Goal: Transaction & Acquisition: Subscribe to service/newsletter

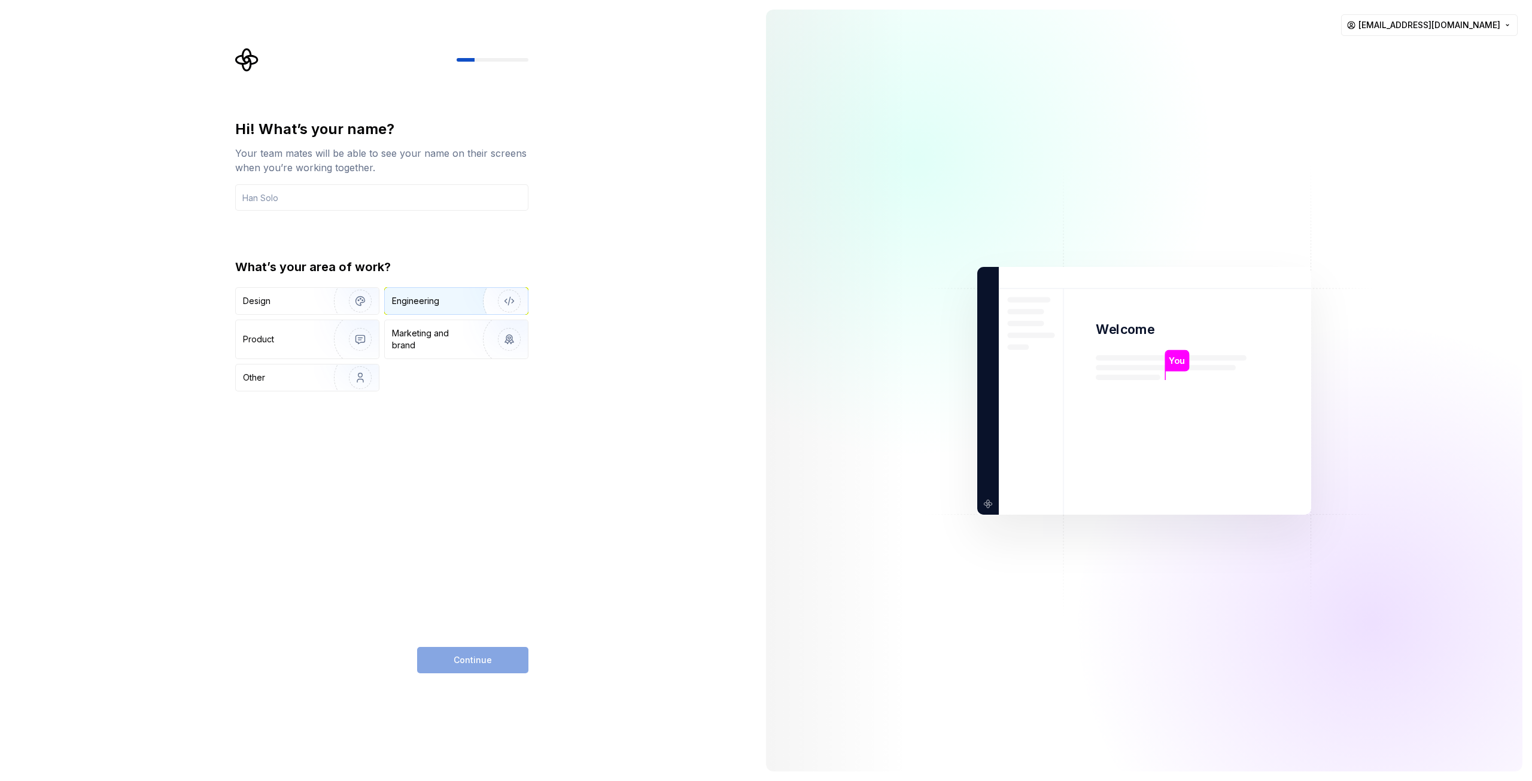
click at [433, 310] on div "Engineering" at bounding box center [456, 301] width 143 height 26
click at [279, 194] on input "text" at bounding box center [381, 197] width 293 height 26
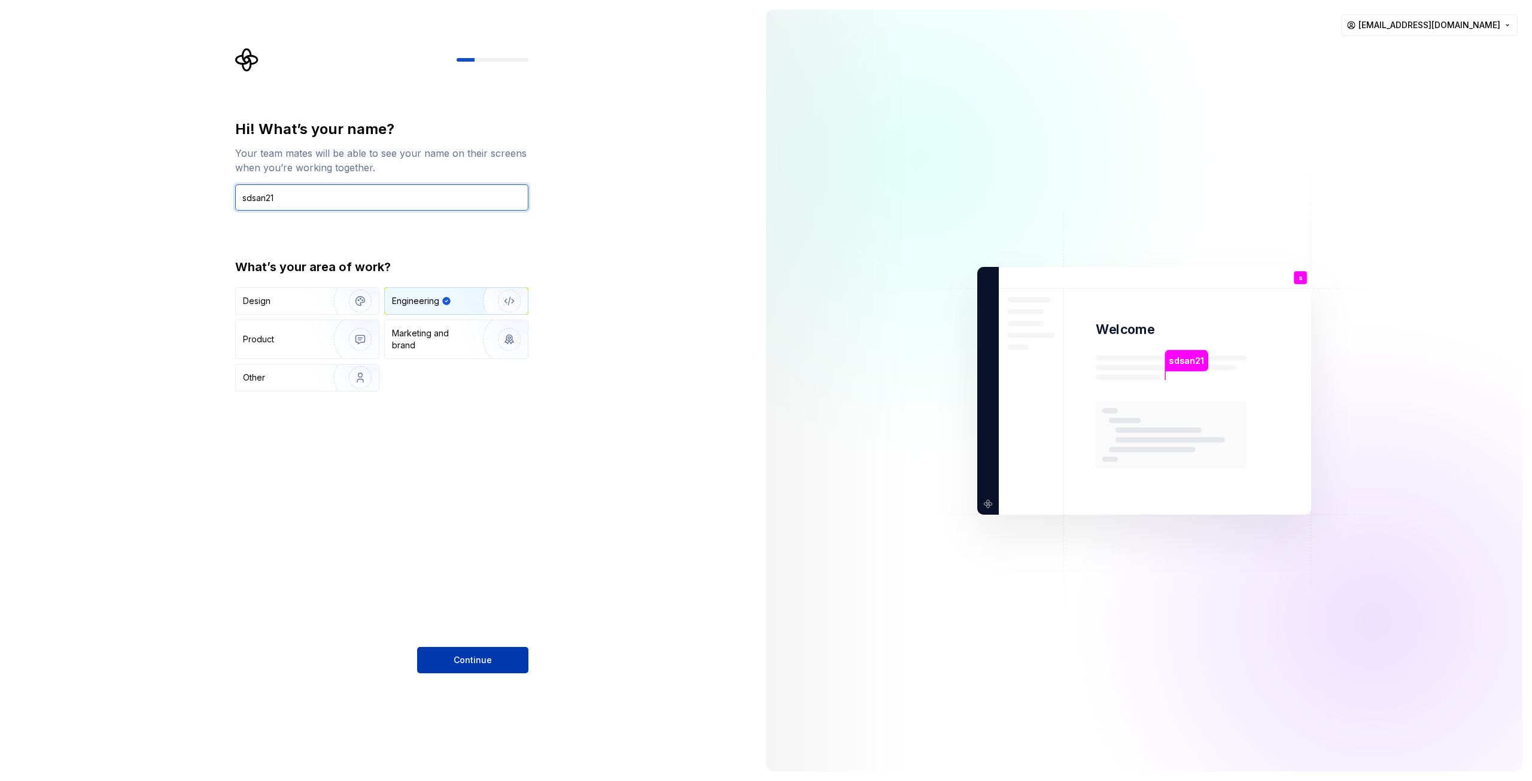
type input "sdsan21"
click at [473, 648] on button "Continue" at bounding box center [472, 660] width 111 height 26
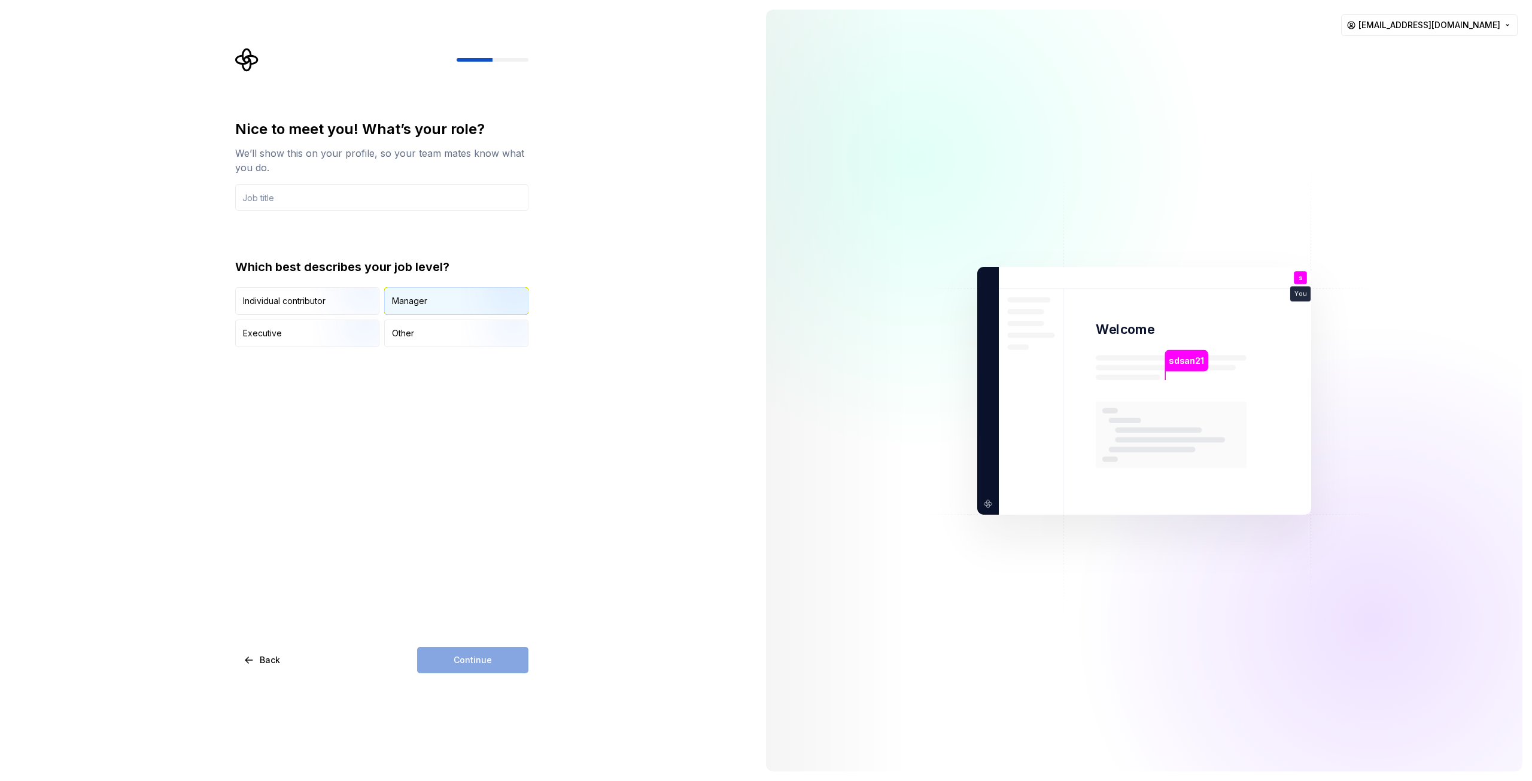
click at [450, 297] on div "Manager" at bounding box center [456, 301] width 143 height 26
click at [485, 669] on div "Continue" at bounding box center [472, 660] width 111 height 26
click at [319, 201] on input "text" at bounding box center [381, 197] width 293 height 26
type input "IT"
click at [490, 663] on span "Continue" at bounding box center [473, 660] width 38 height 12
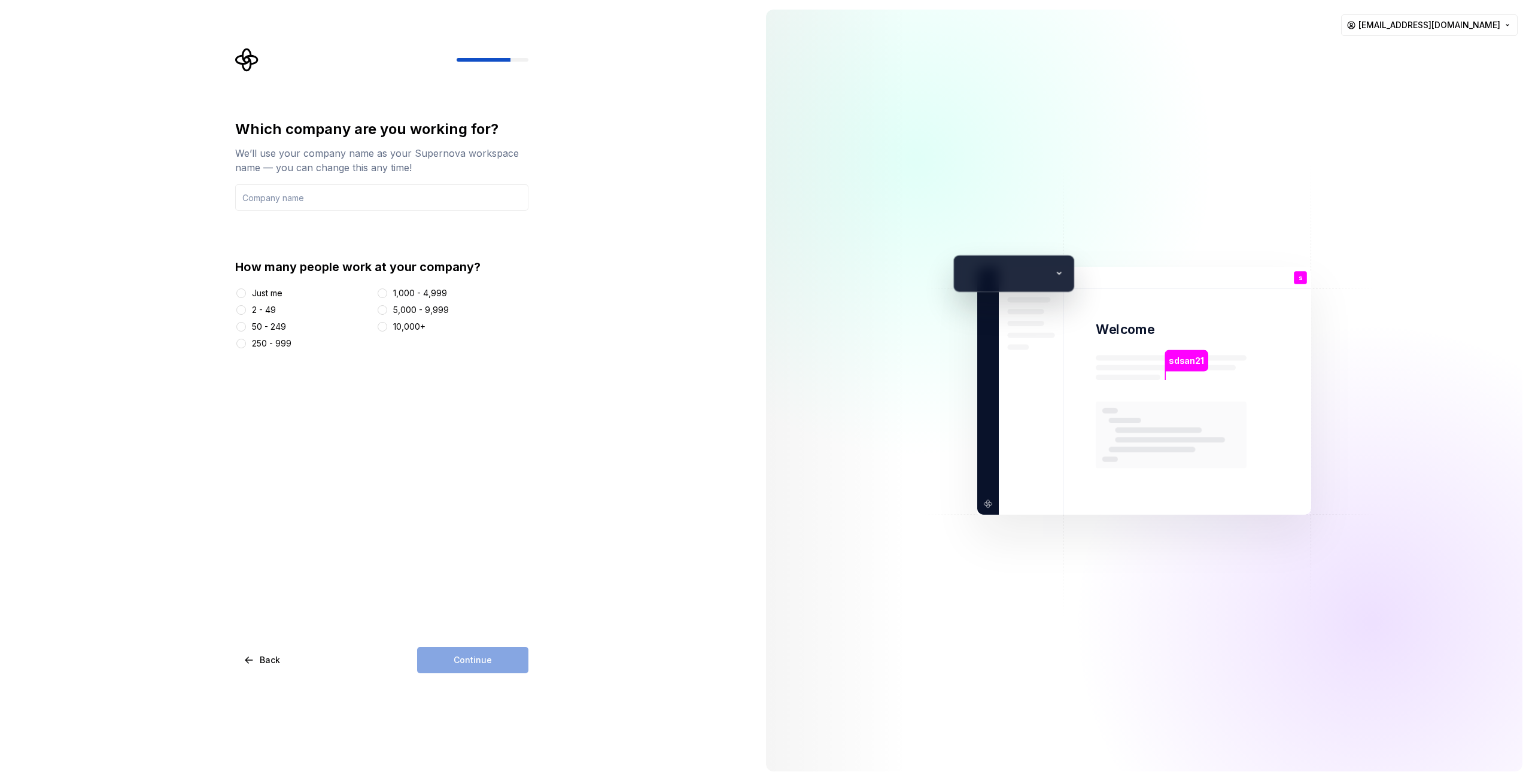
click at [252, 292] on div "Just me" at bounding box center [267, 293] width 31 height 12
click at [246, 292] on button "Just me" at bounding box center [241, 293] width 10 height 10
click at [350, 192] on input "text" at bounding box center [381, 197] width 293 height 26
type input "Ilab"
click at [476, 670] on button "Continue" at bounding box center [472, 660] width 111 height 26
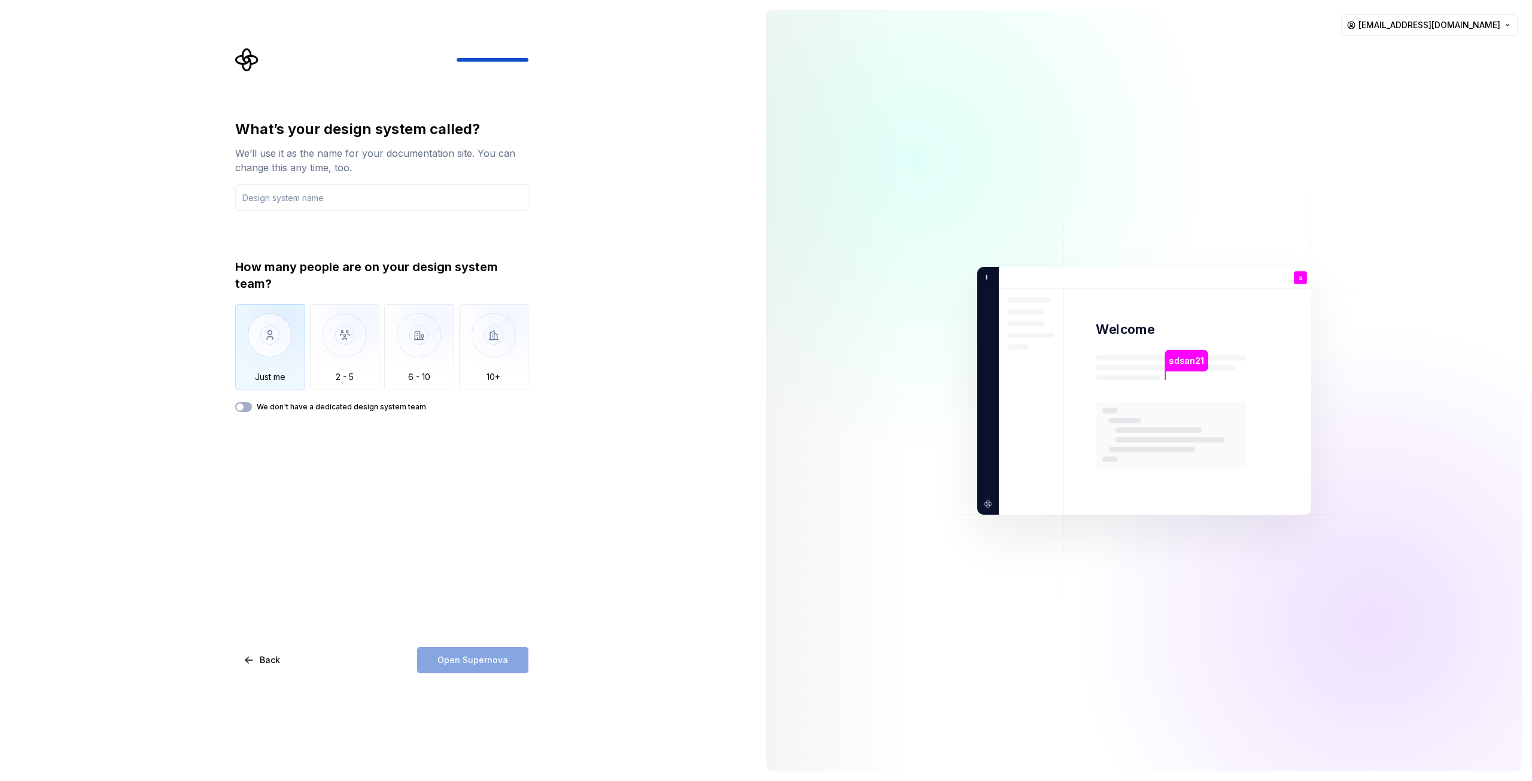
click at [273, 338] on img "button" at bounding box center [270, 344] width 70 height 80
click at [366, 201] on input "text" at bounding box center [381, 197] width 293 height 26
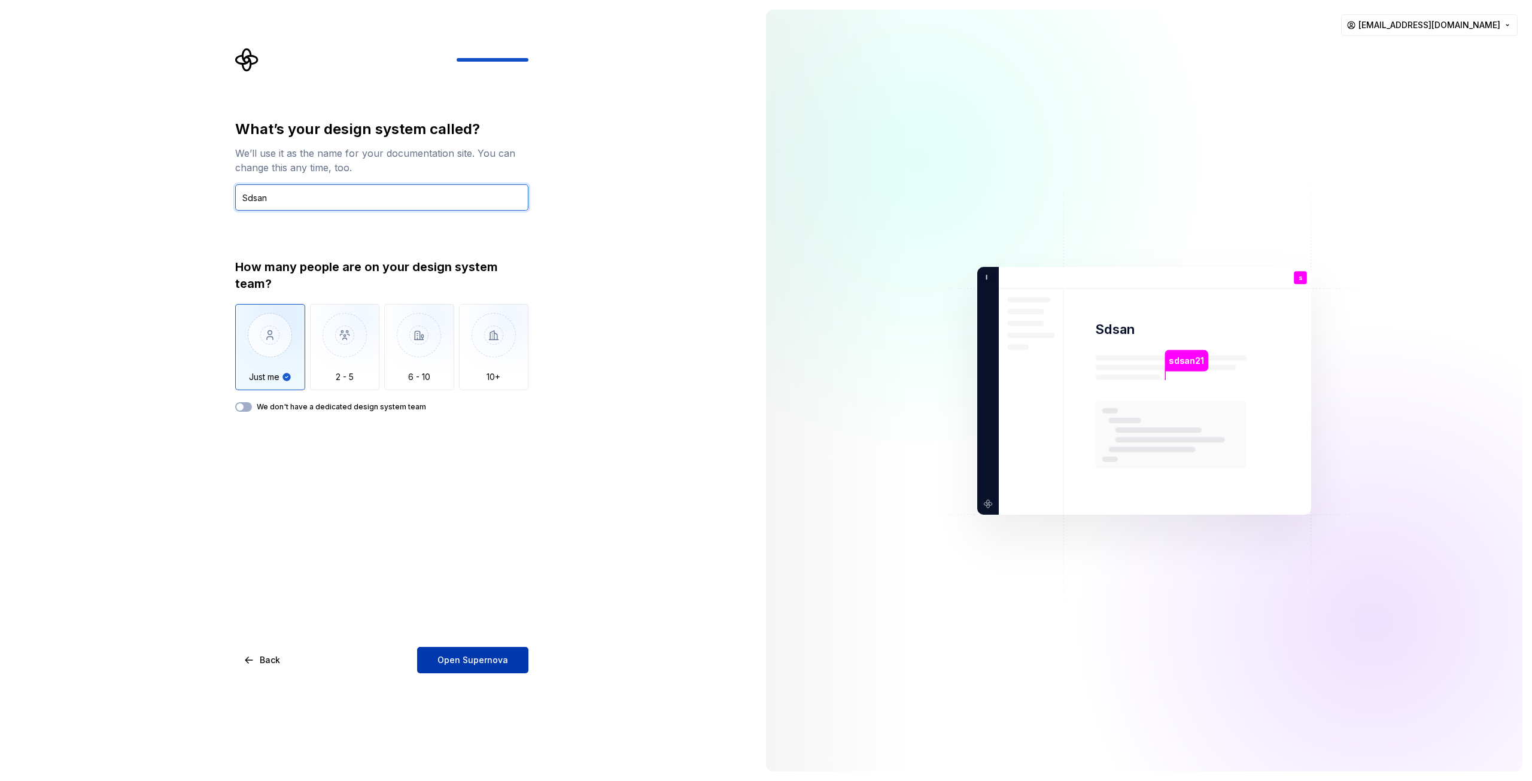
type input "Sdsan"
click at [475, 666] on button "Open Supernova" at bounding box center [472, 660] width 111 height 26
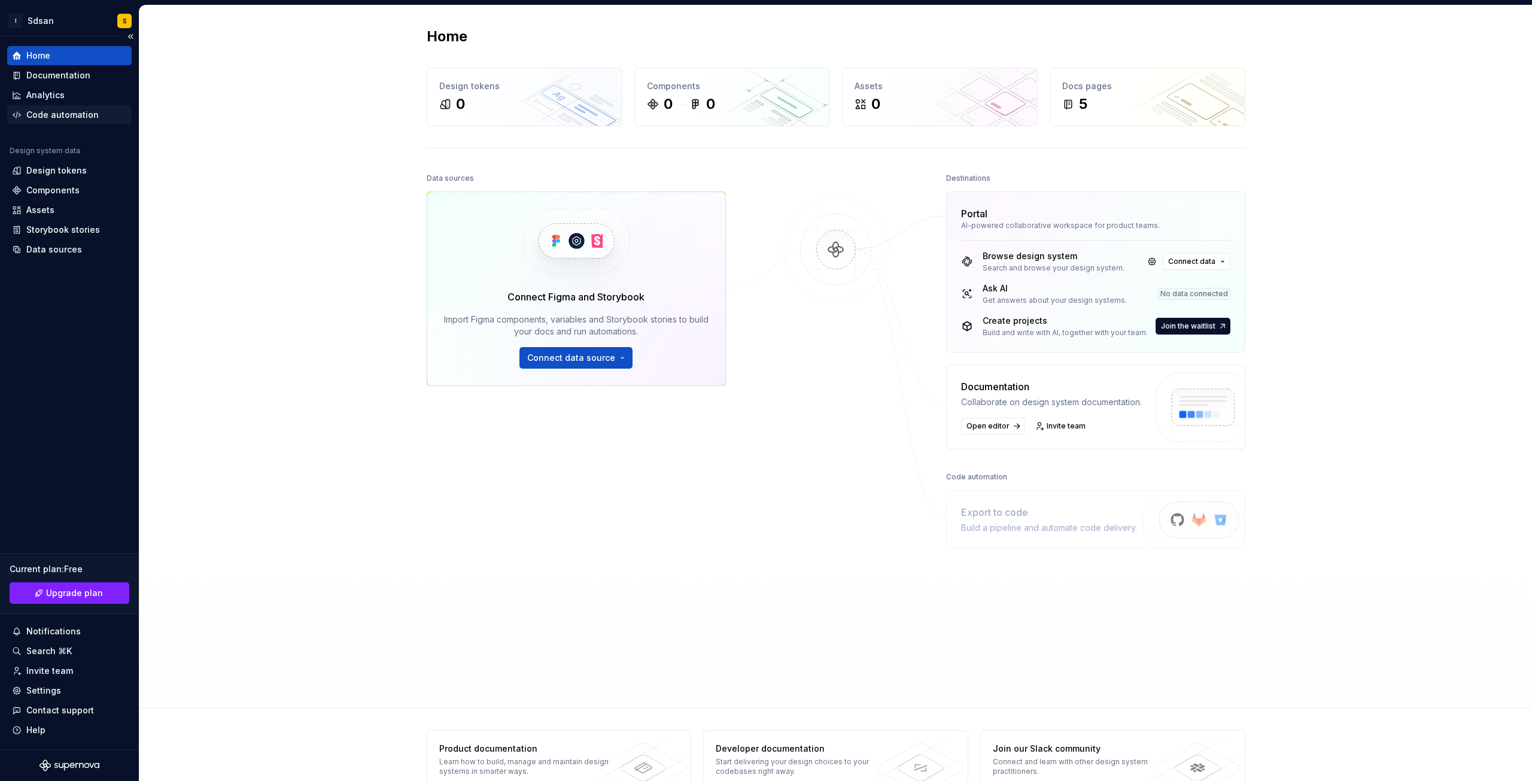
click at [68, 113] on div "Code automation" at bounding box center [62, 115] width 72 height 12
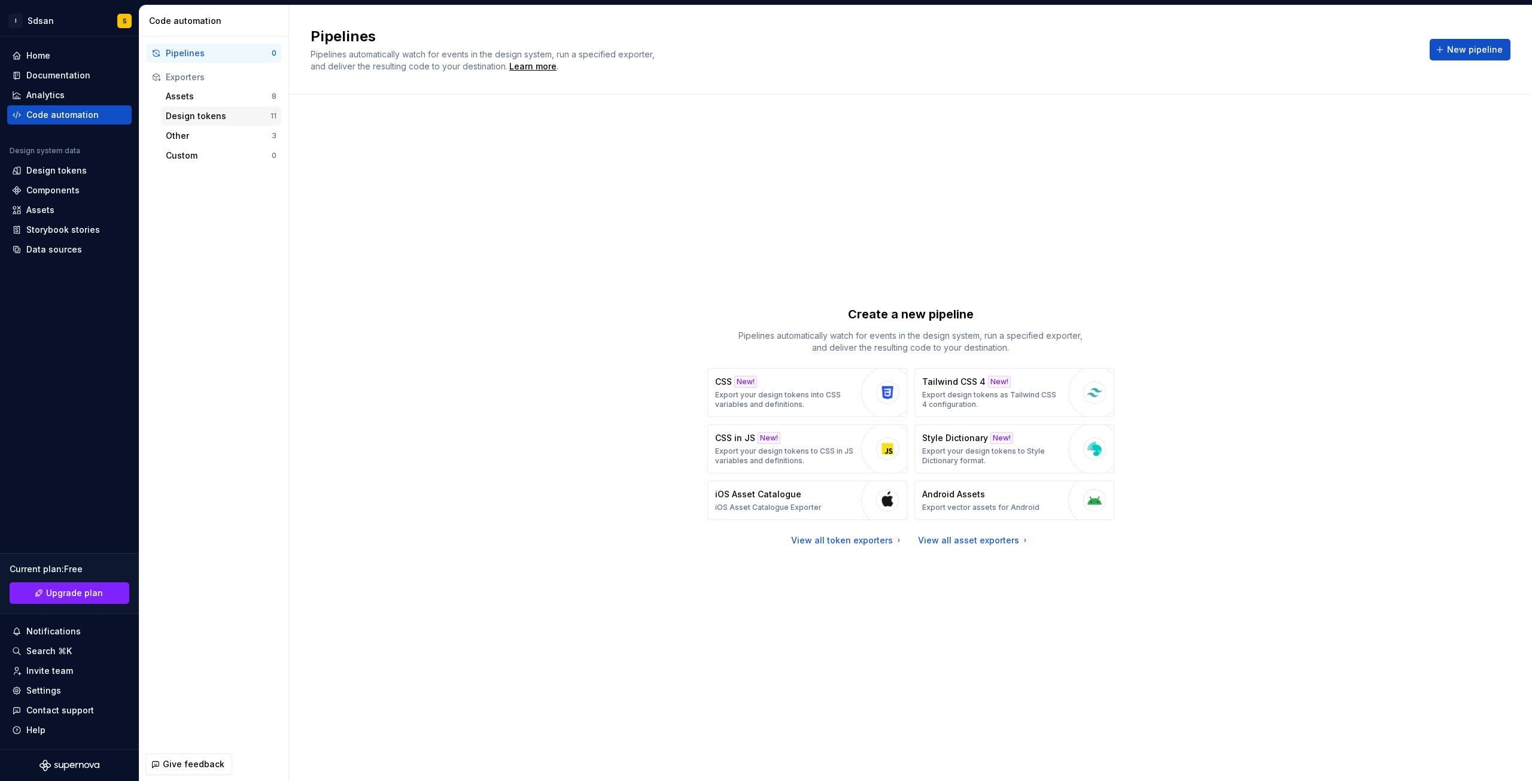
click at [183, 119] on div "Design tokens" at bounding box center [218, 116] width 105 height 12
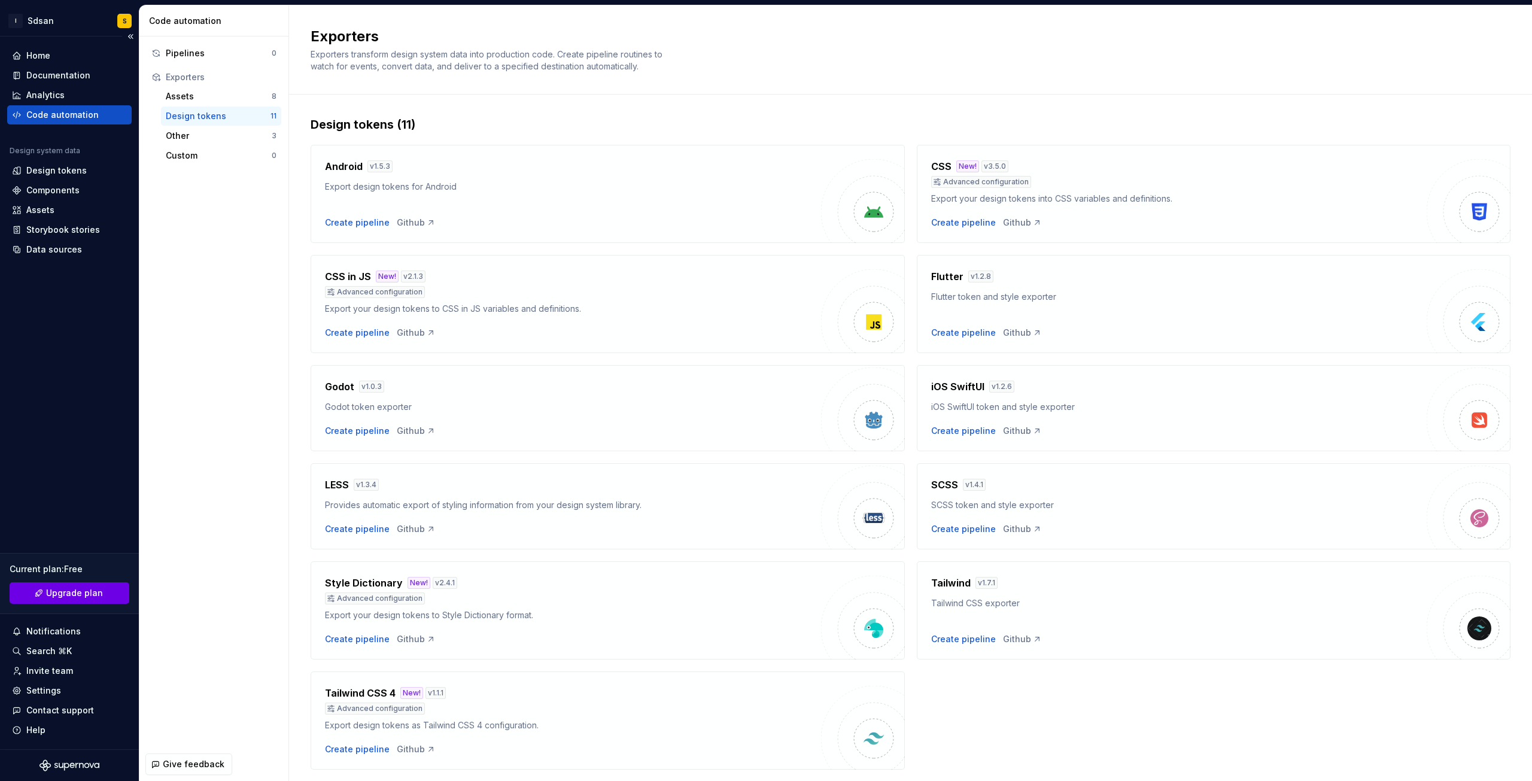
click at [62, 596] on span "Upgrade plan" at bounding box center [74, 593] width 57 height 12
click at [68, 695] on div "Settings" at bounding box center [69, 691] width 115 height 12
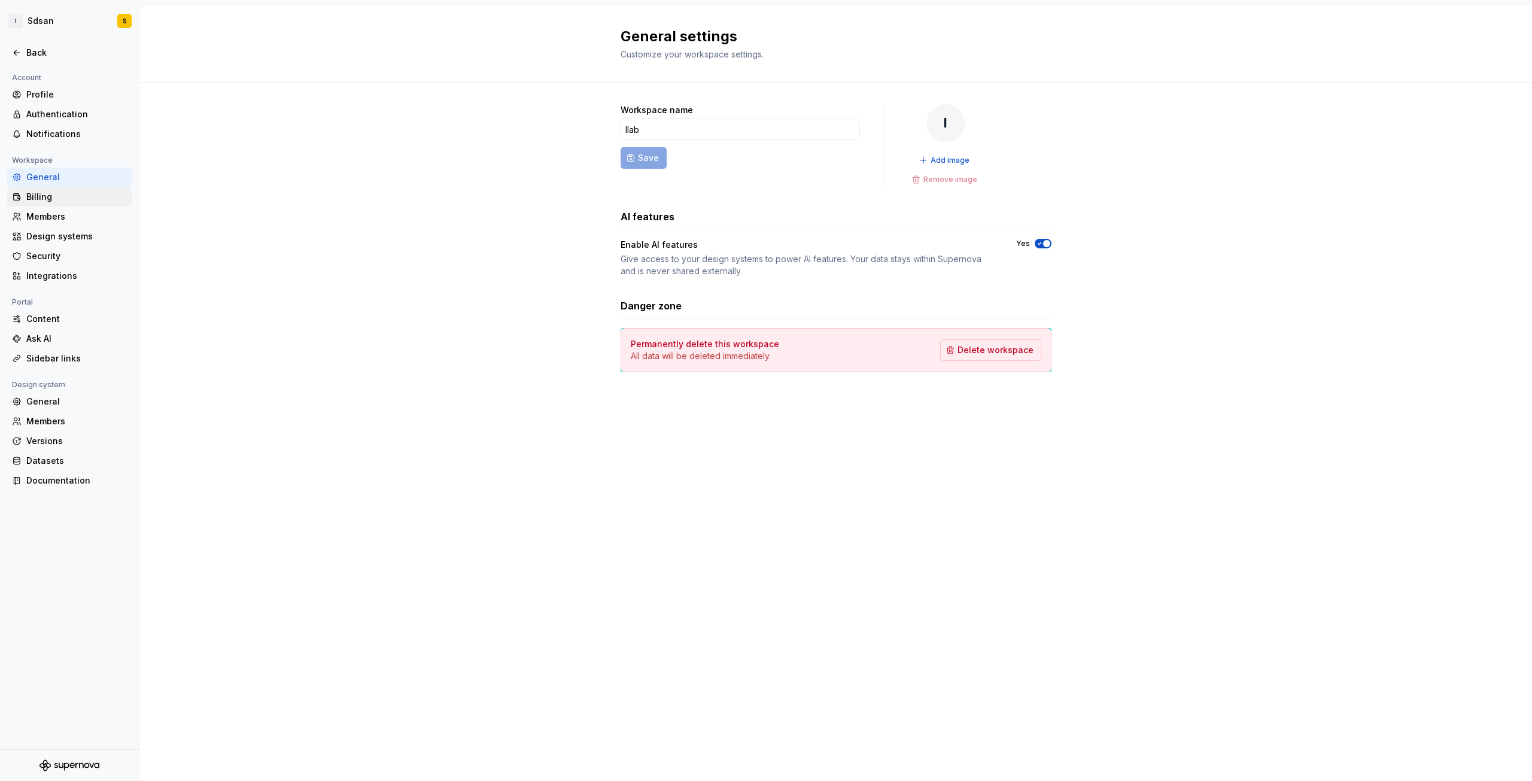
click at [92, 195] on div "Billing" at bounding box center [76, 197] width 101 height 12
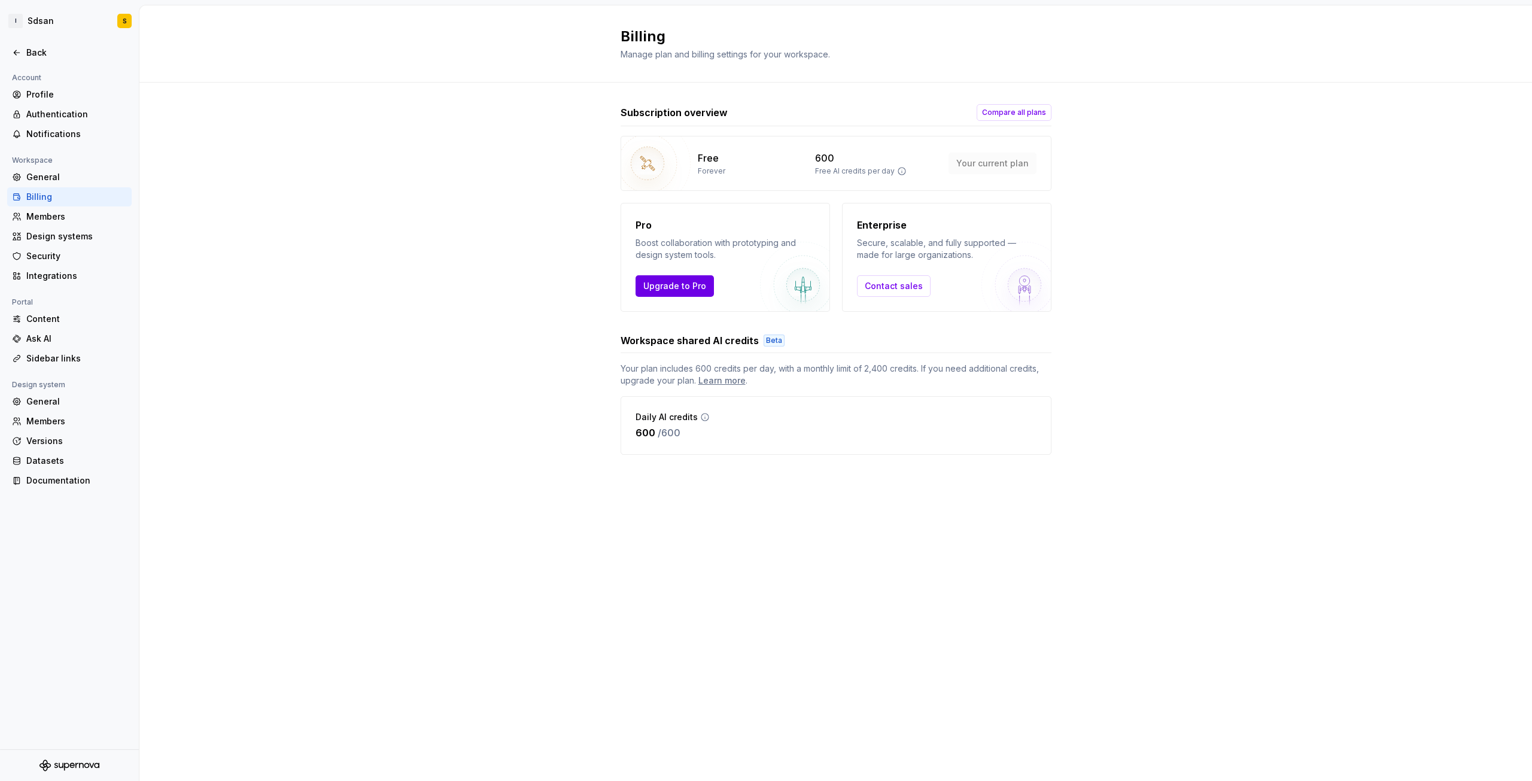
click at [666, 288] on span "Upgrade to Pro" at bounding box center [674, 286] width 63 height 12
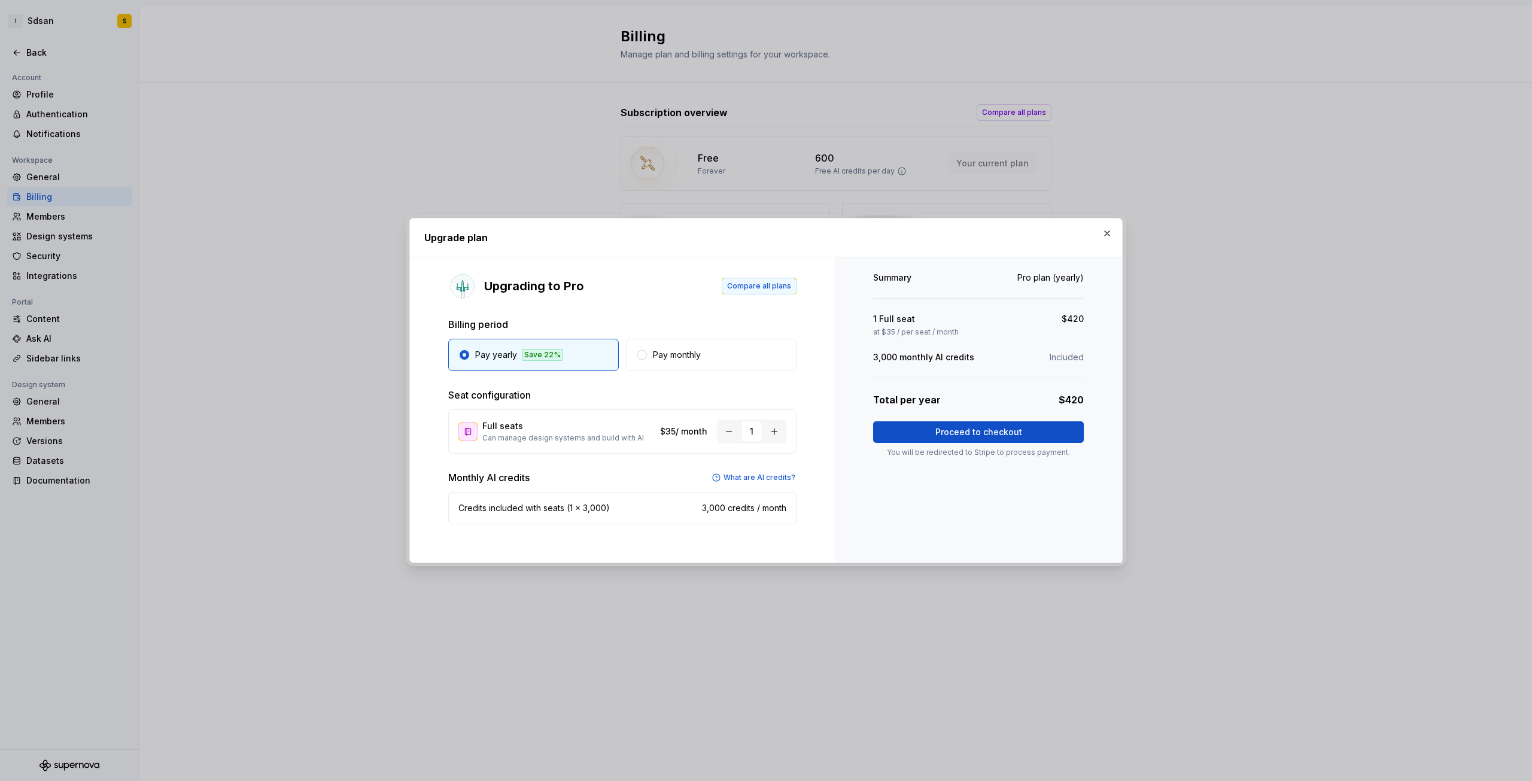
click at [783, 290] on span "Compare all plans" at bounding box center [759, 286] width 64 height 10
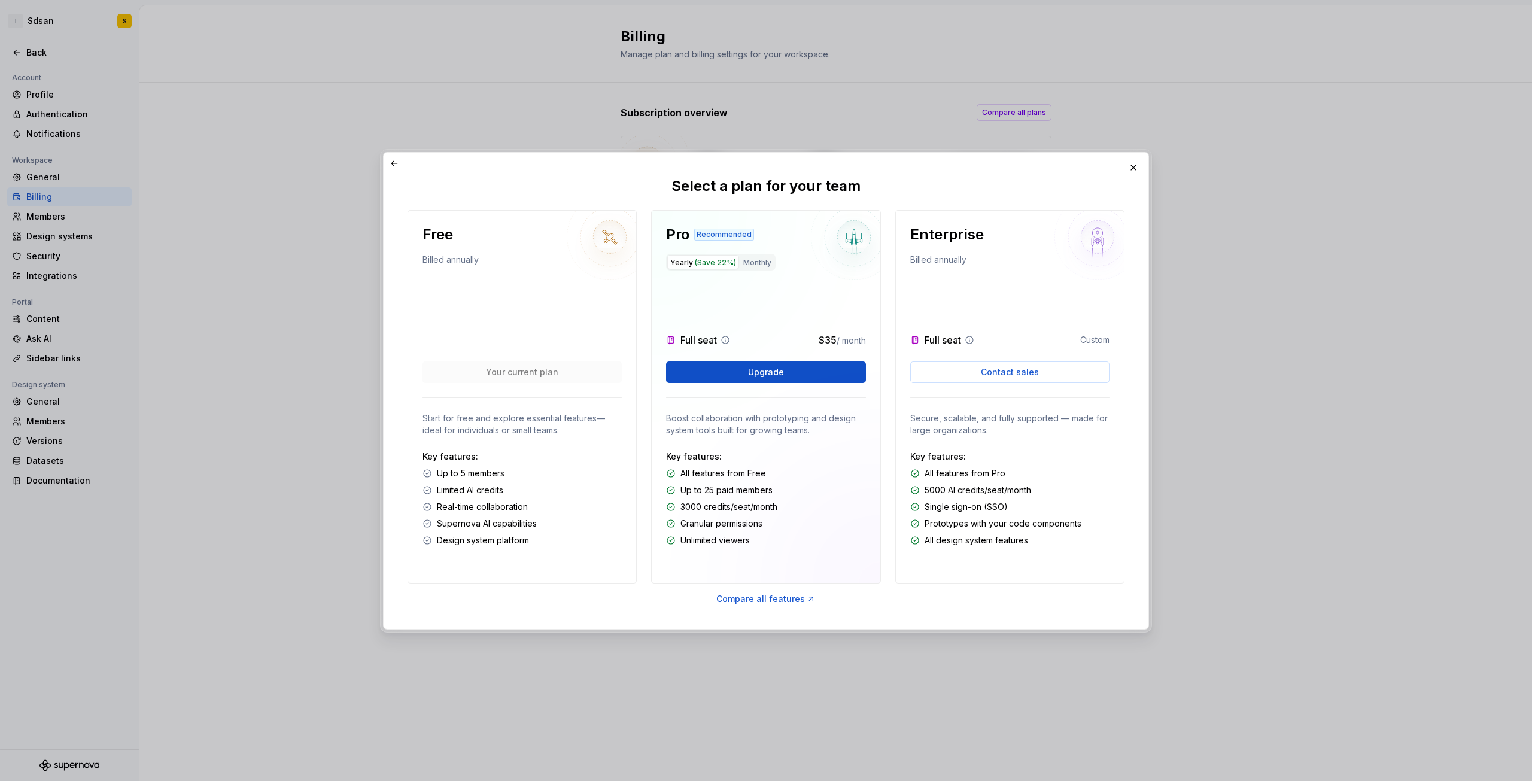
click at [709, 262] on span "(Save 22%)" at bounding box center [715, 262] width 41 height 9
click at [757, 263] on button "Monthly" at bounding box center [757, 262] width 34 height 14
click at [785, 597] on div "Compare all features" at bounding box center [765, 599] width 99 height 12
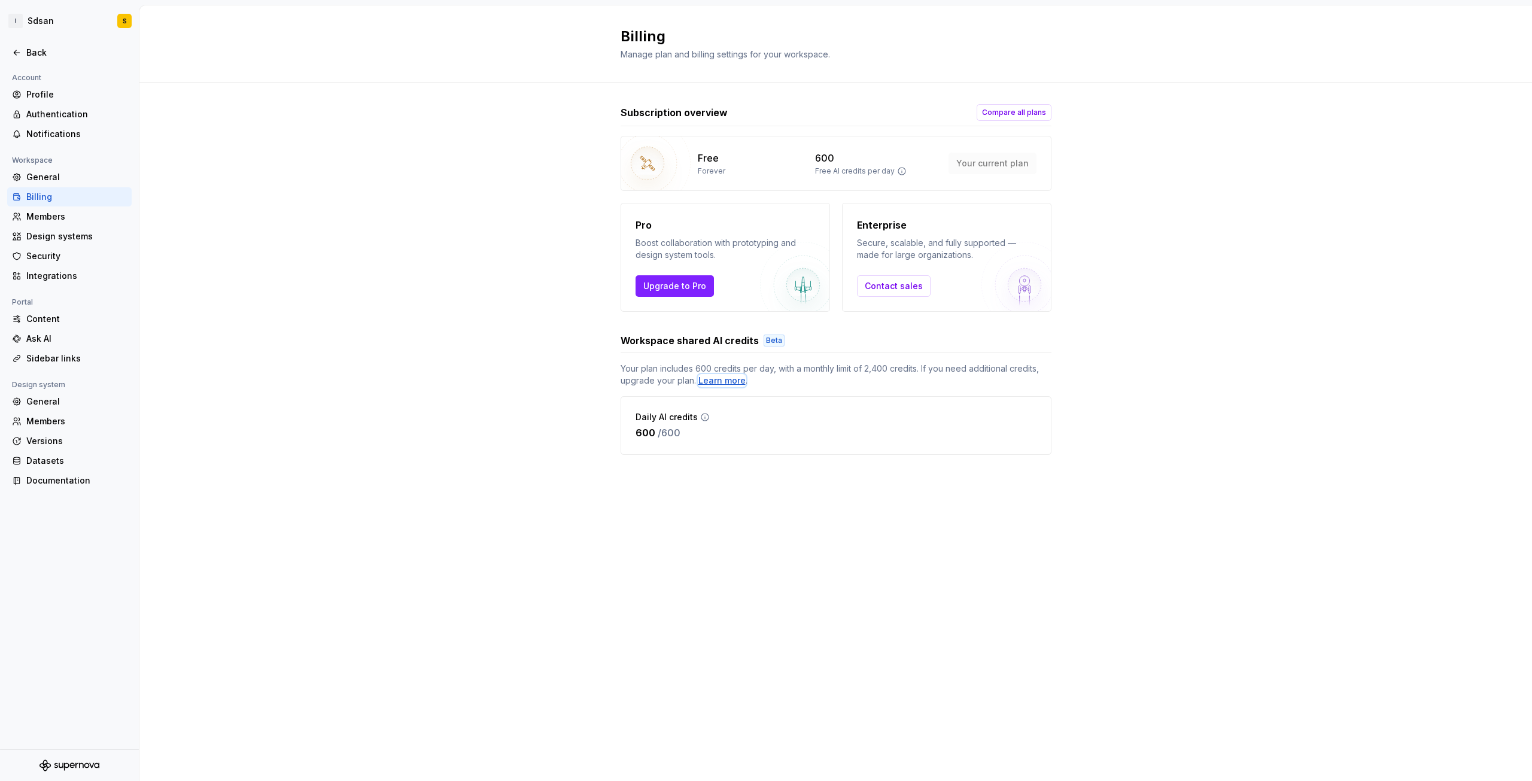
click at [713, 379] on div "Learn more" at bounding box center [721, 381] width 47 height 12
